Goal: Use online tool/utility: Utilize a website feature to perform a specific function

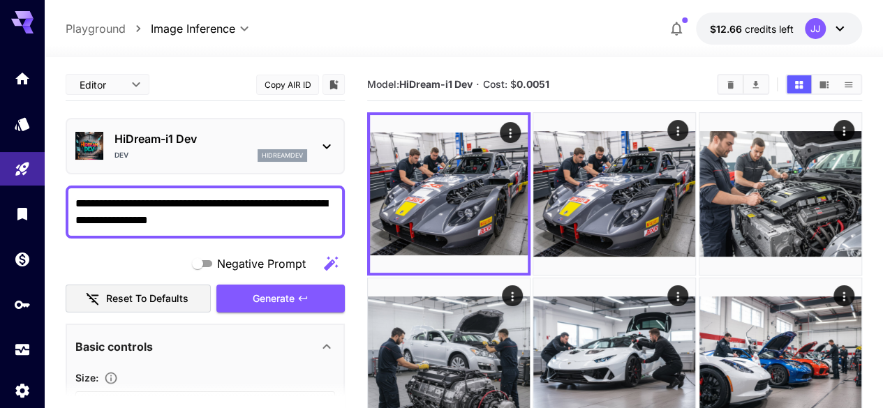
scroll to position [7, 0]
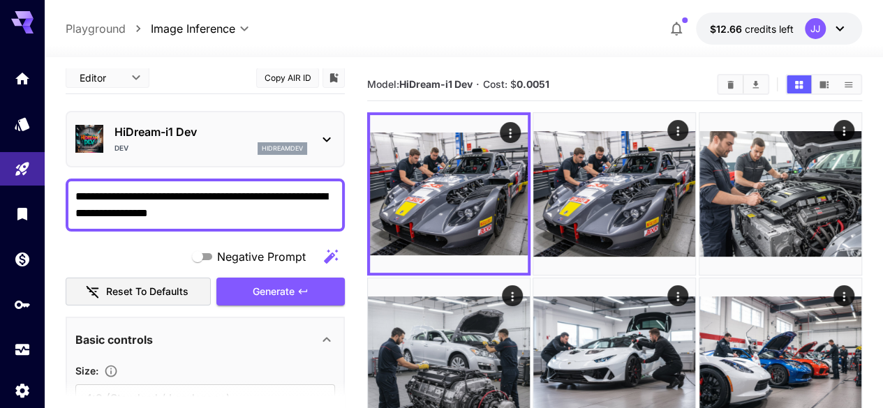
drag, startPoint x: 248, startPoint y: 216, endPoint x: 47, endPoint y: 196, distance: 202.0
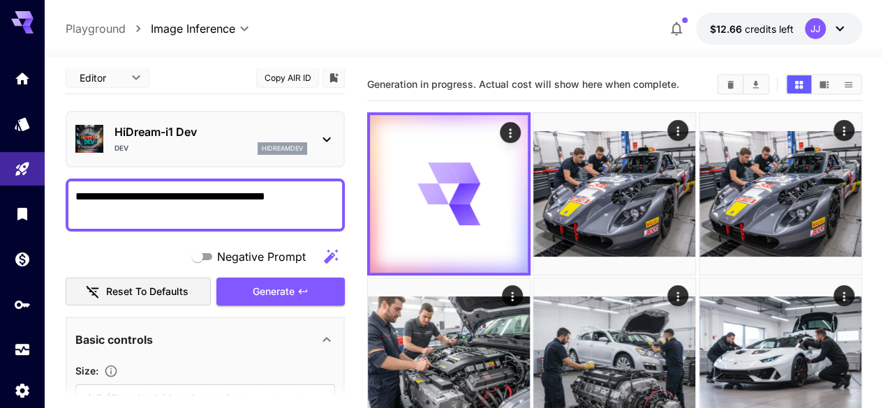
click at [532, 85] on span "Generation in progress. Actual cost will show here when complete." at bounding box center [523, 84] width 312 height 12
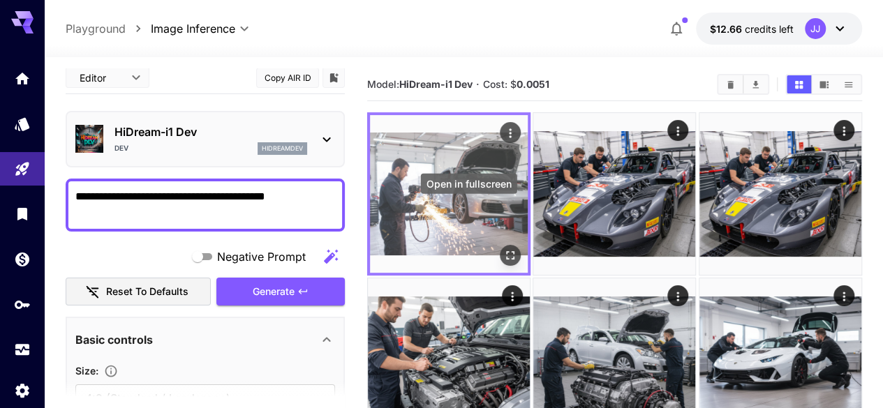
click at [503, 249] on icon "Open in fullscreen" at bounding box center [510, 256] width 14 height 14
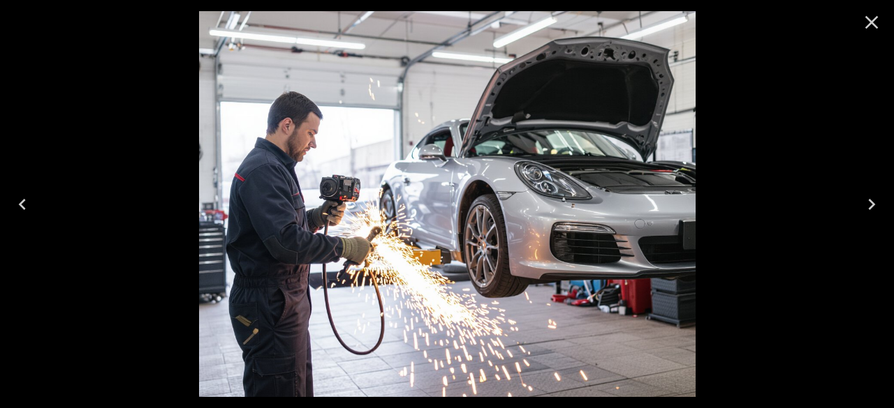
click at [871, 17] on icon "Close" at bounding box center [871, 22] width 22 height 22
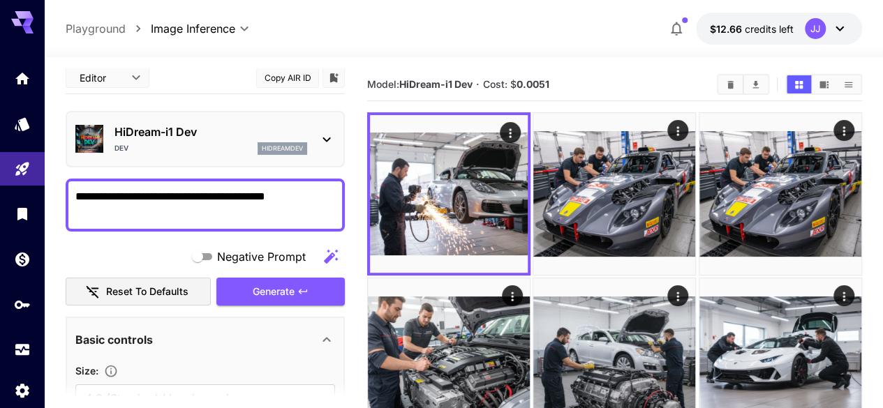
click at [127, 195] on textarea "**********" at bounding box center [205, 205] width 260 height 34
type textarea "**********"
click at [313, 285] on button "Generate" at bounding box center [280, 292] width 128 height 29
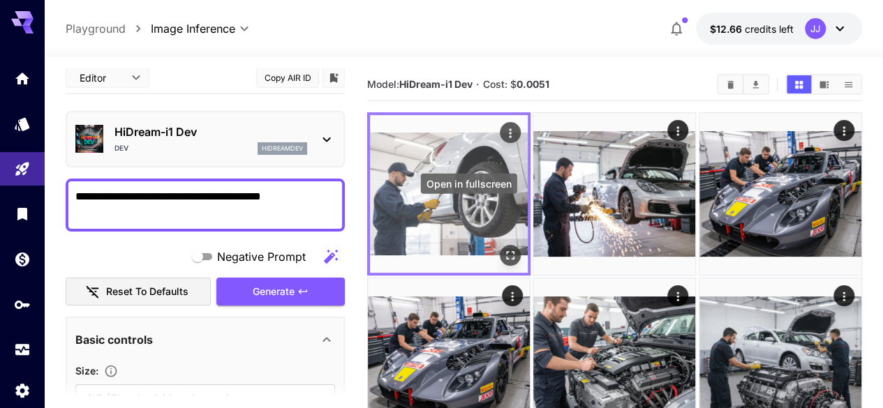
click at [503, 249] on icon "Open in fullscreen" at bounding box center [510, 256] width 14 height 14
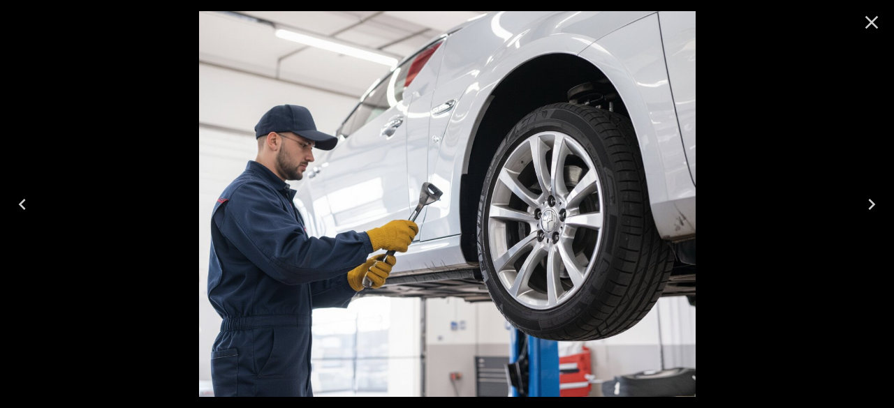
click at [873, 21] on icon "Close" at bounding box center [871, 22] width 13 height 13
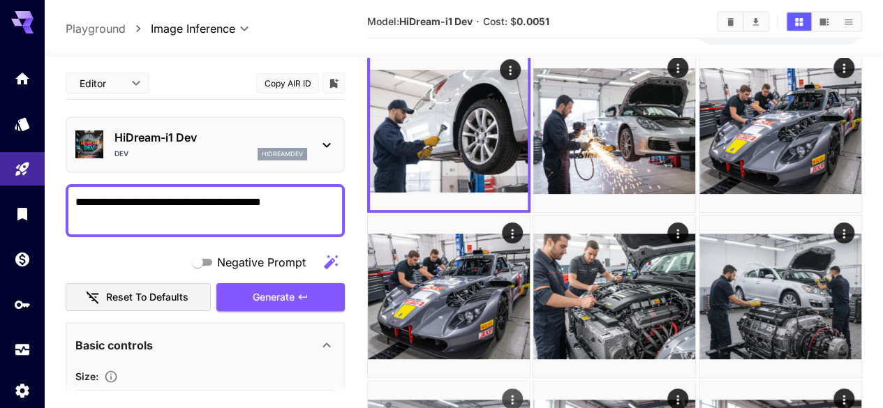
scroll to position [62, 0]
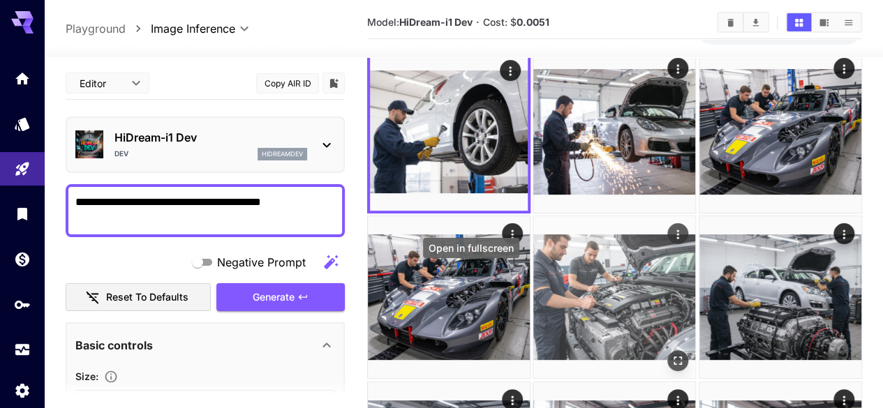
click at [672, 355] on icon "Open in fullscreen" at bounding box center [679, 362] width 14 height 14
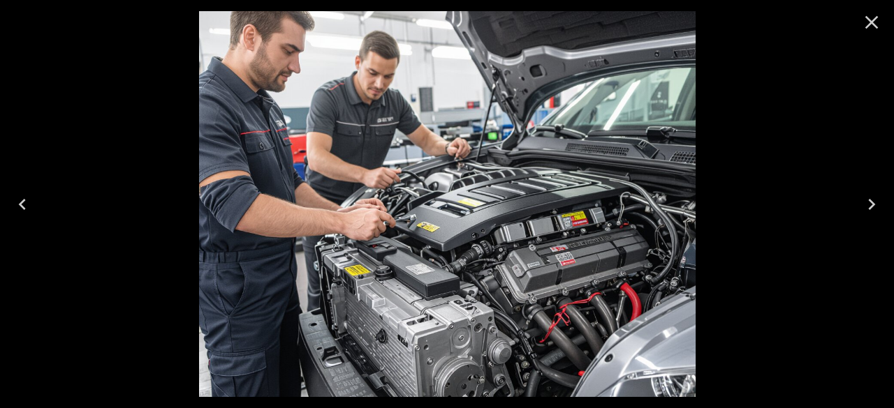
click at [865, 22] on icon "Close" at bounding box center [871, 22] width 22 height 22
